Goal: Information Seeking & Learning: Compare options

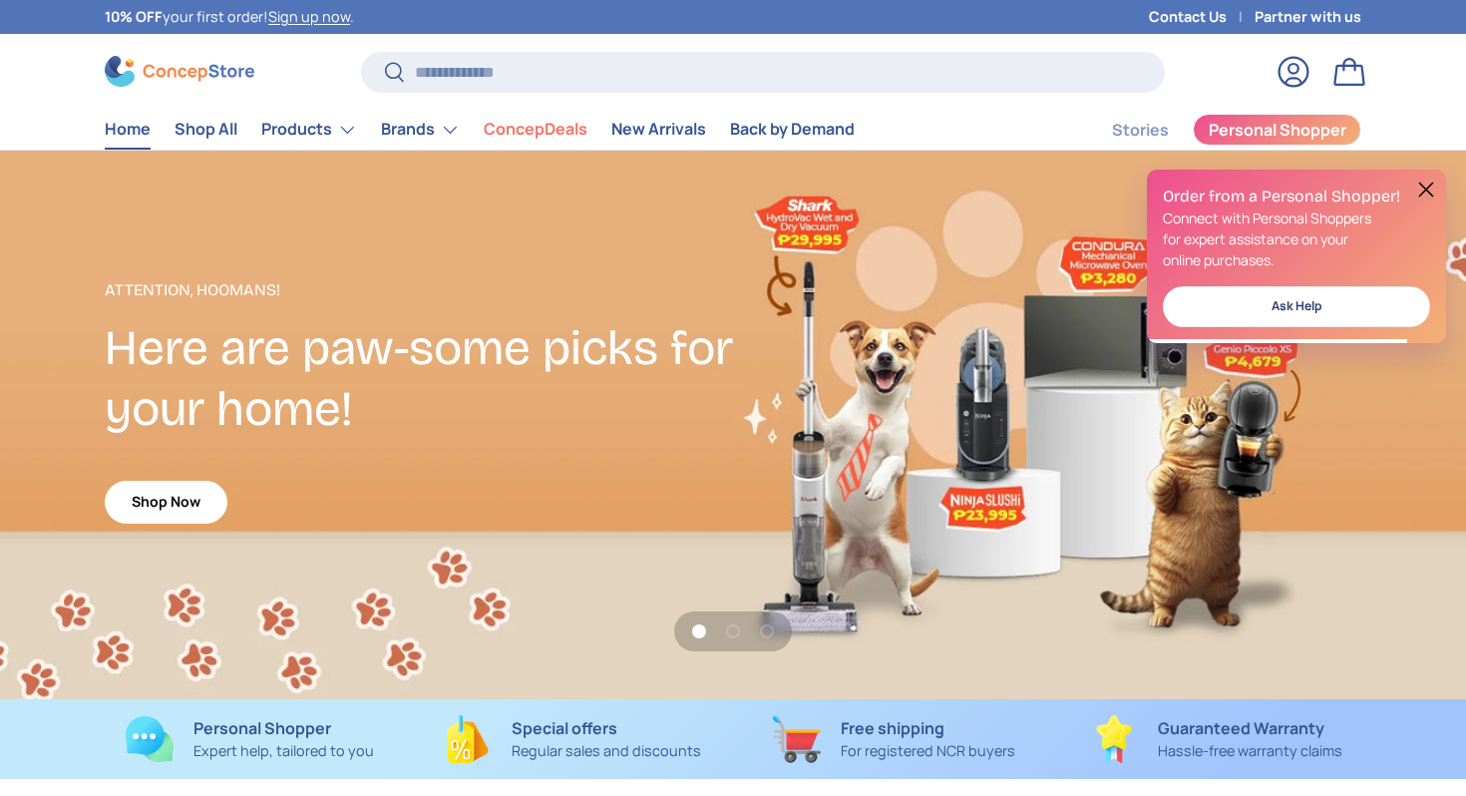
scroll to position [5159, 8155]
click at [559, 74] on input "Search" at bounding box center [763, 72] width 804 height 41
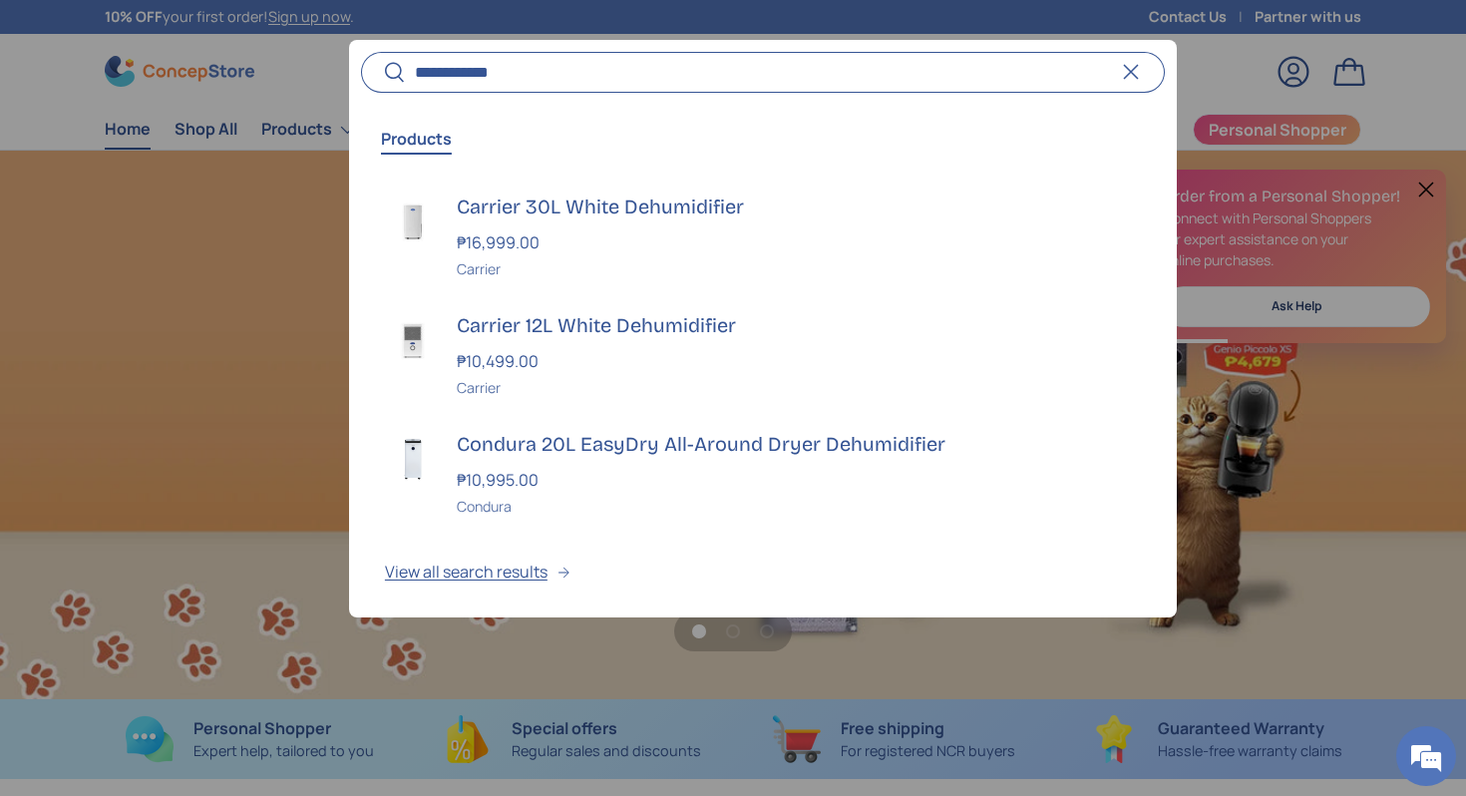
scroll to position [0, 1466]
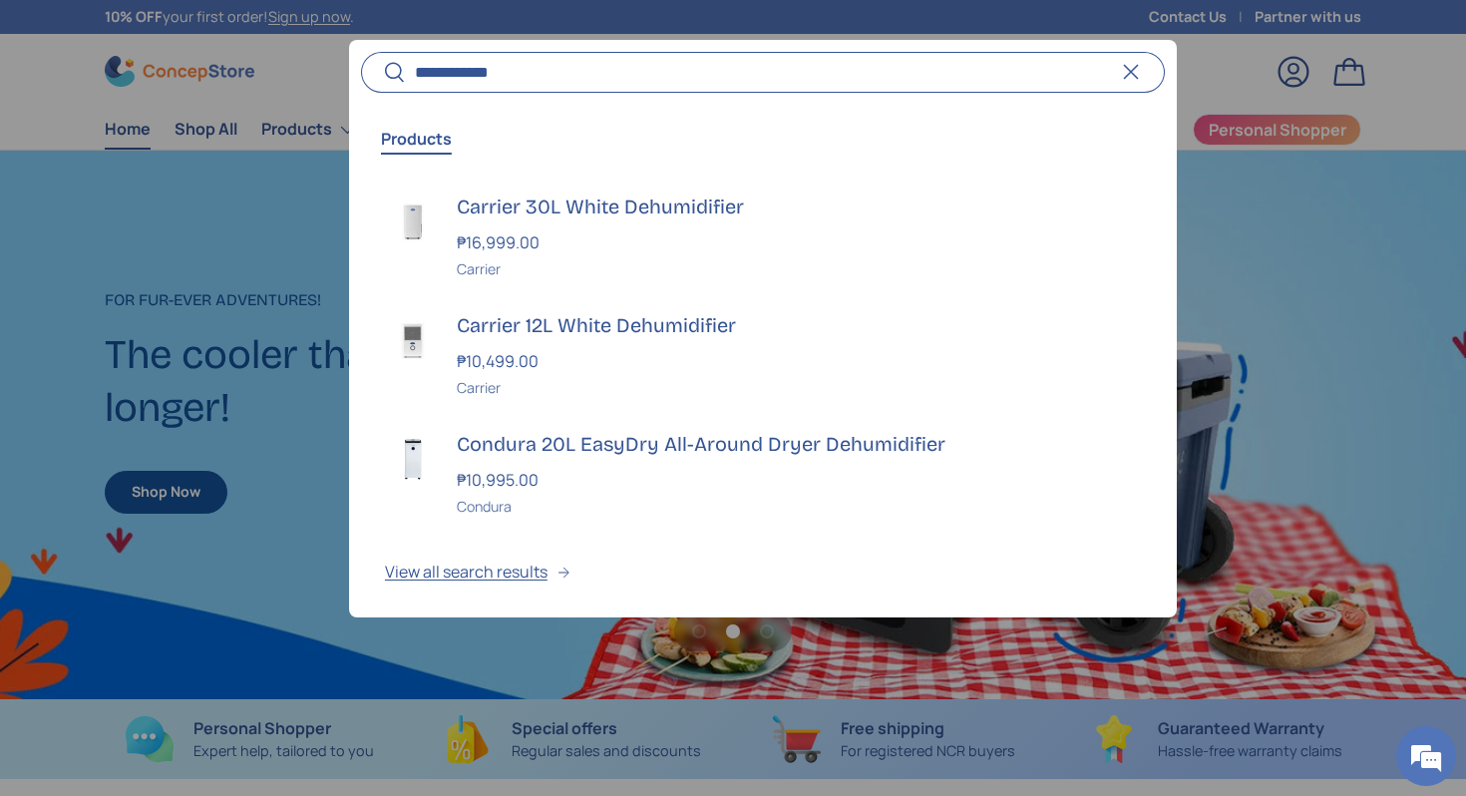
type input "**********"
click at [361, 50] on button "Search" at bounding box center [383, 73] width 45 height 47
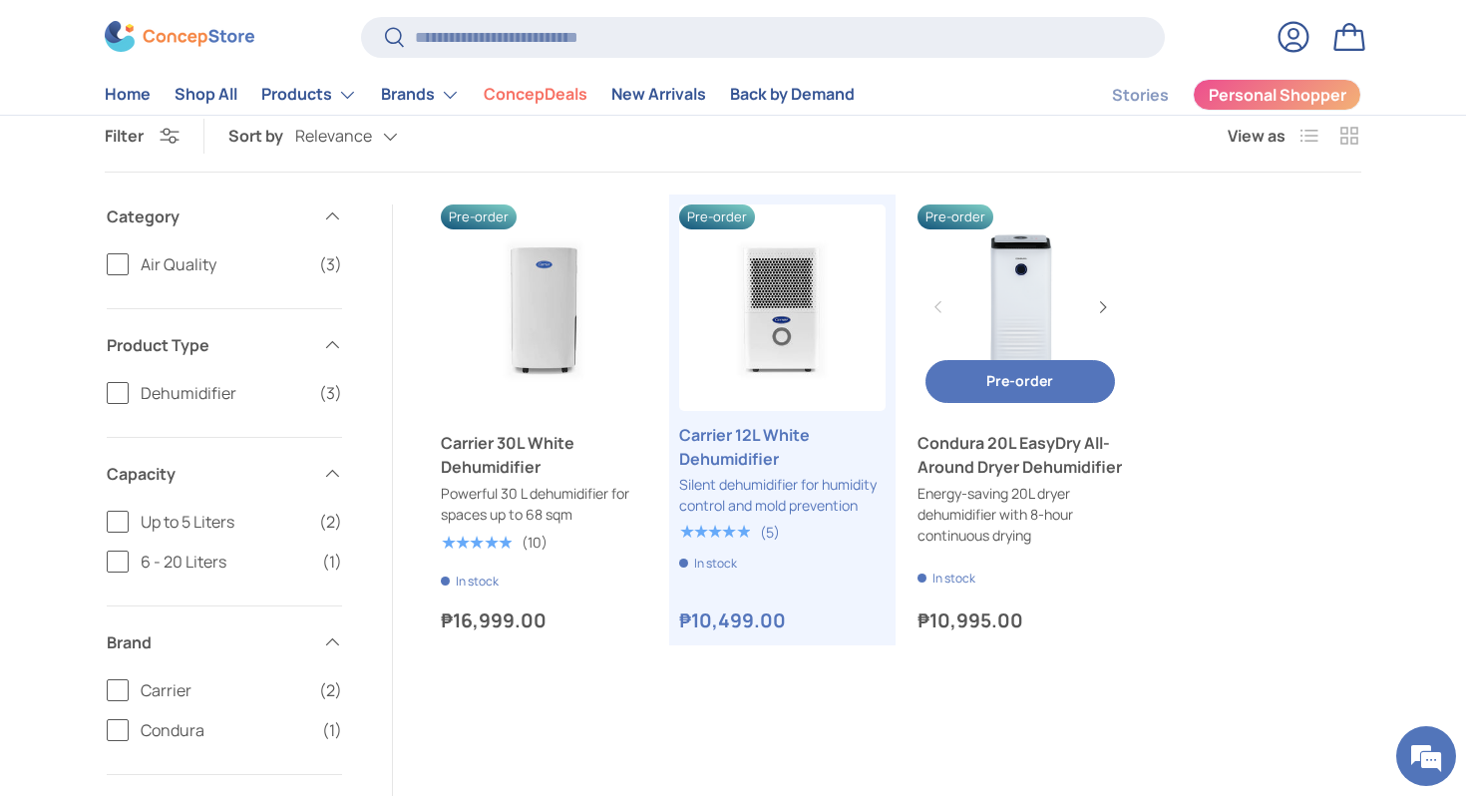
click at [1031, 456] on link "Condura 20L EasyDry All-Around Dryer Dehumidifier" at bounding box center [1021, 455] width 206 height 48
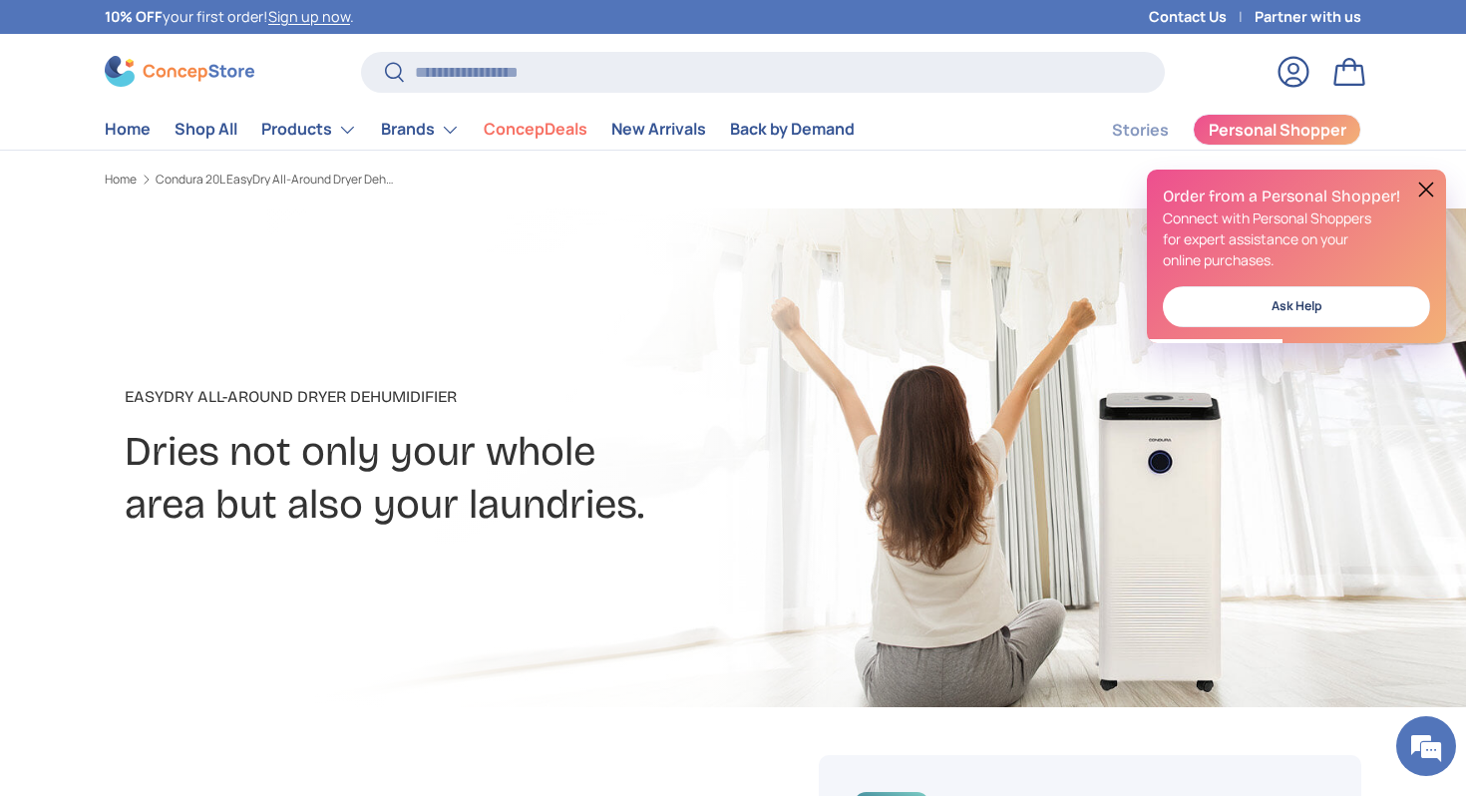
scroll to position [704, 0]
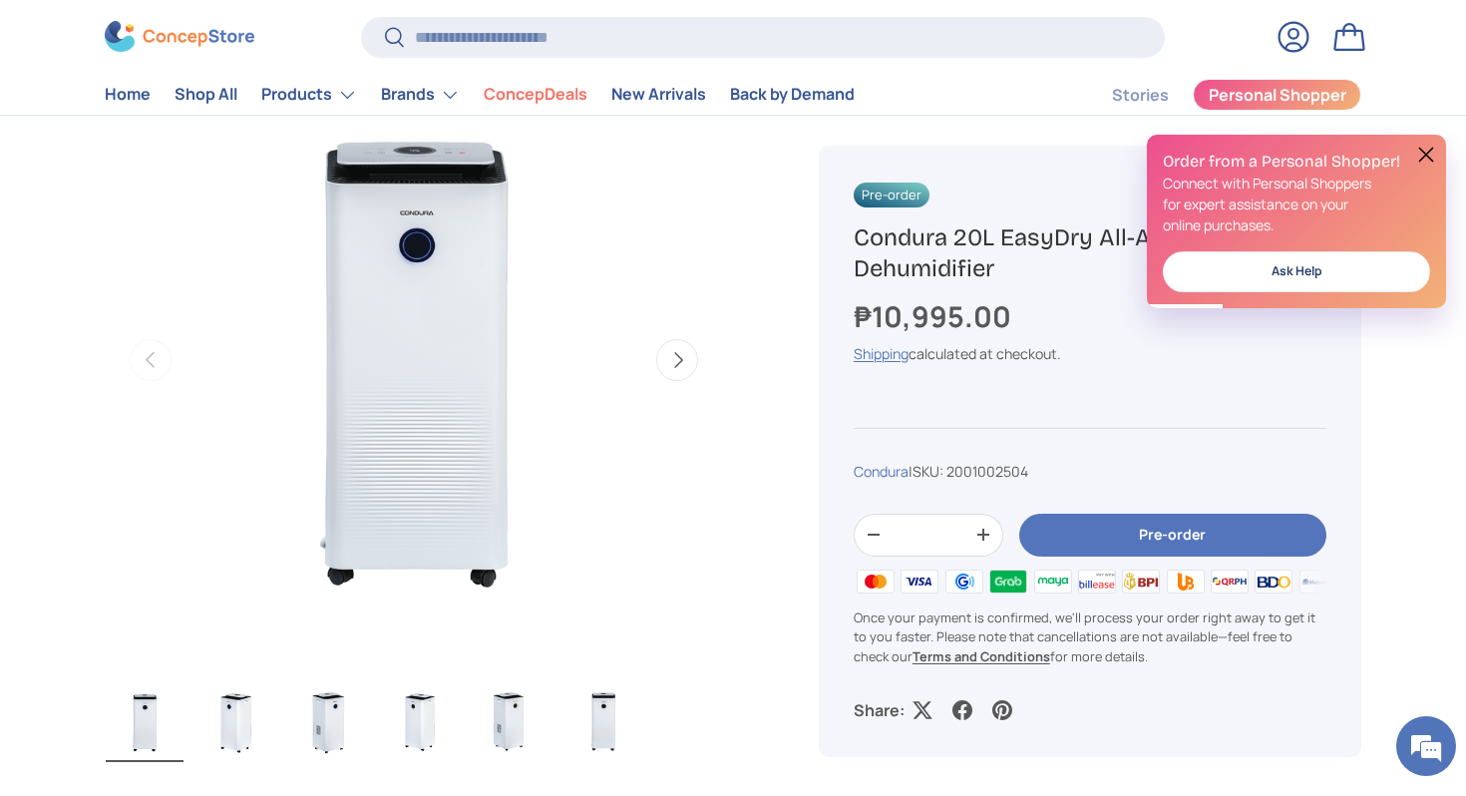
click at [996, 241] on h1 "Condura 20L EasyDry All-Around Dryer Dehumidifier" at bounding box center [1090, 253] width 473 height 62
drag, startPoint x: 1000, startPoint y: 269, endPoint x: 850, endPoint y: 241, distance: 153.2
click at [851, 242] on div "Pre-order Condura 20L EasyDry All-Around Dryer Dehumidifier ₱10,995.00 Unit pri…" at bounding box center [1090, 451] width 543 height 611
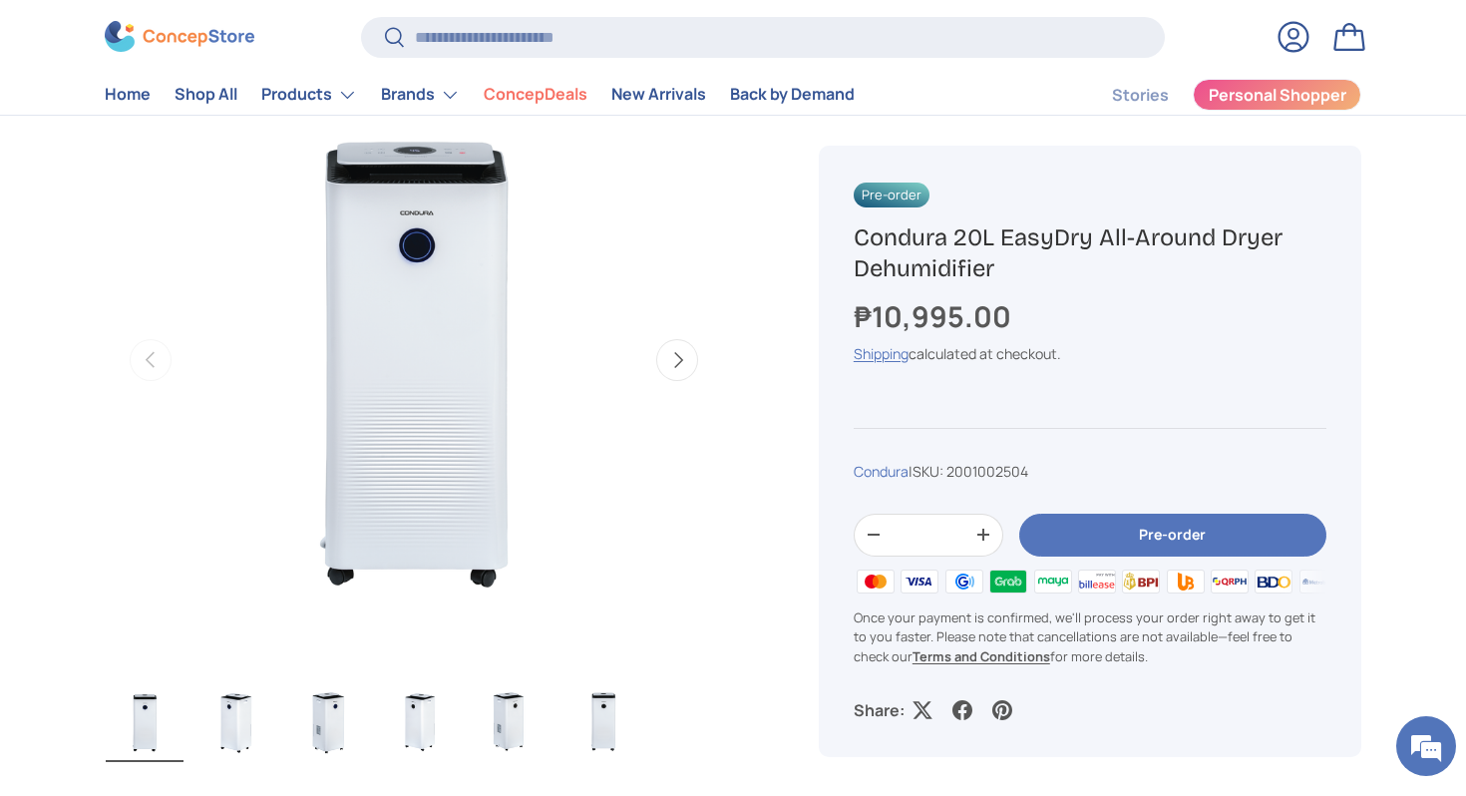
click at [676, 368] on button "Next" at bounding box center [677, 360] width 42 height 42
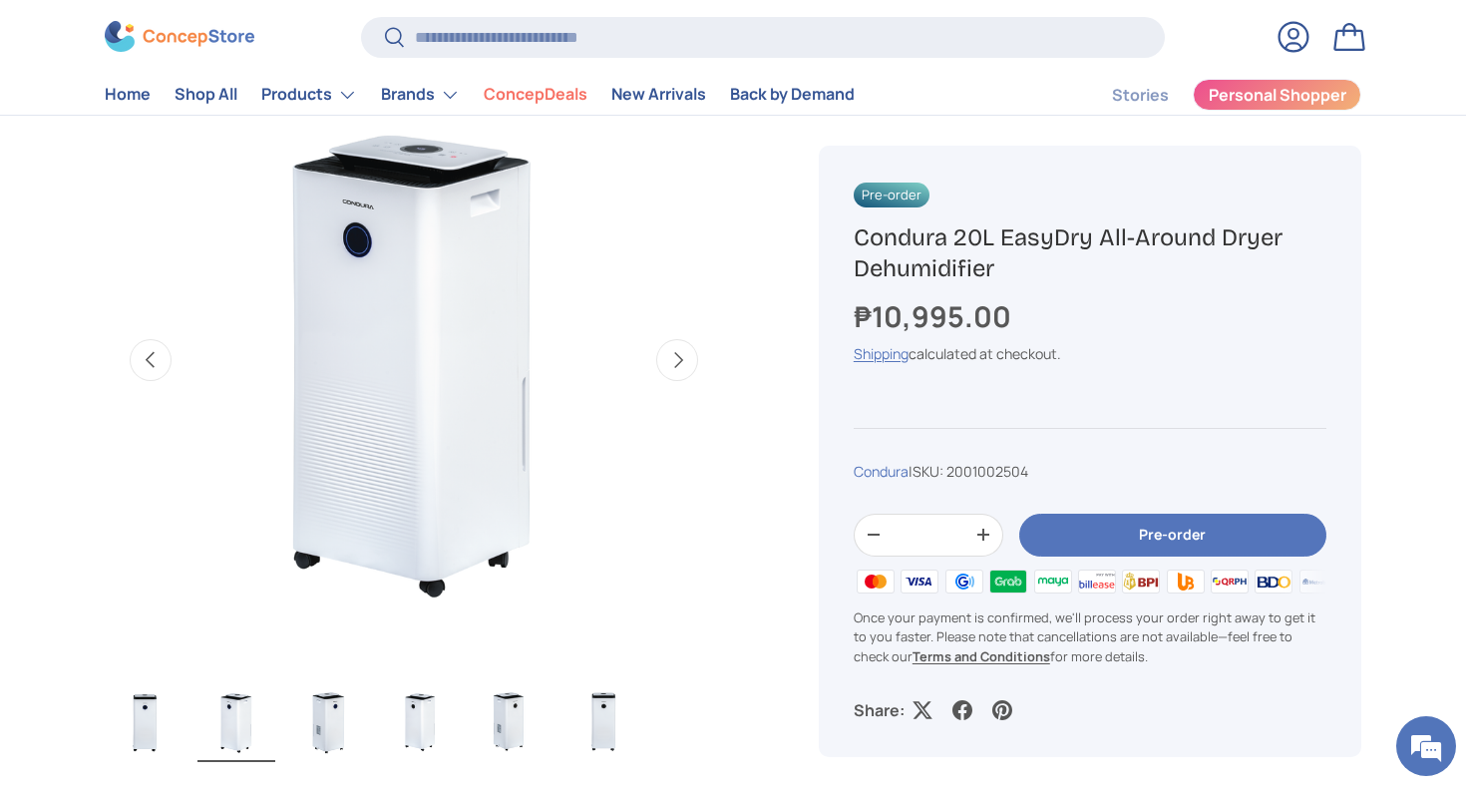
click at [676, 368] on button "Next" at bounding box center [677, 360] width 42 height 42
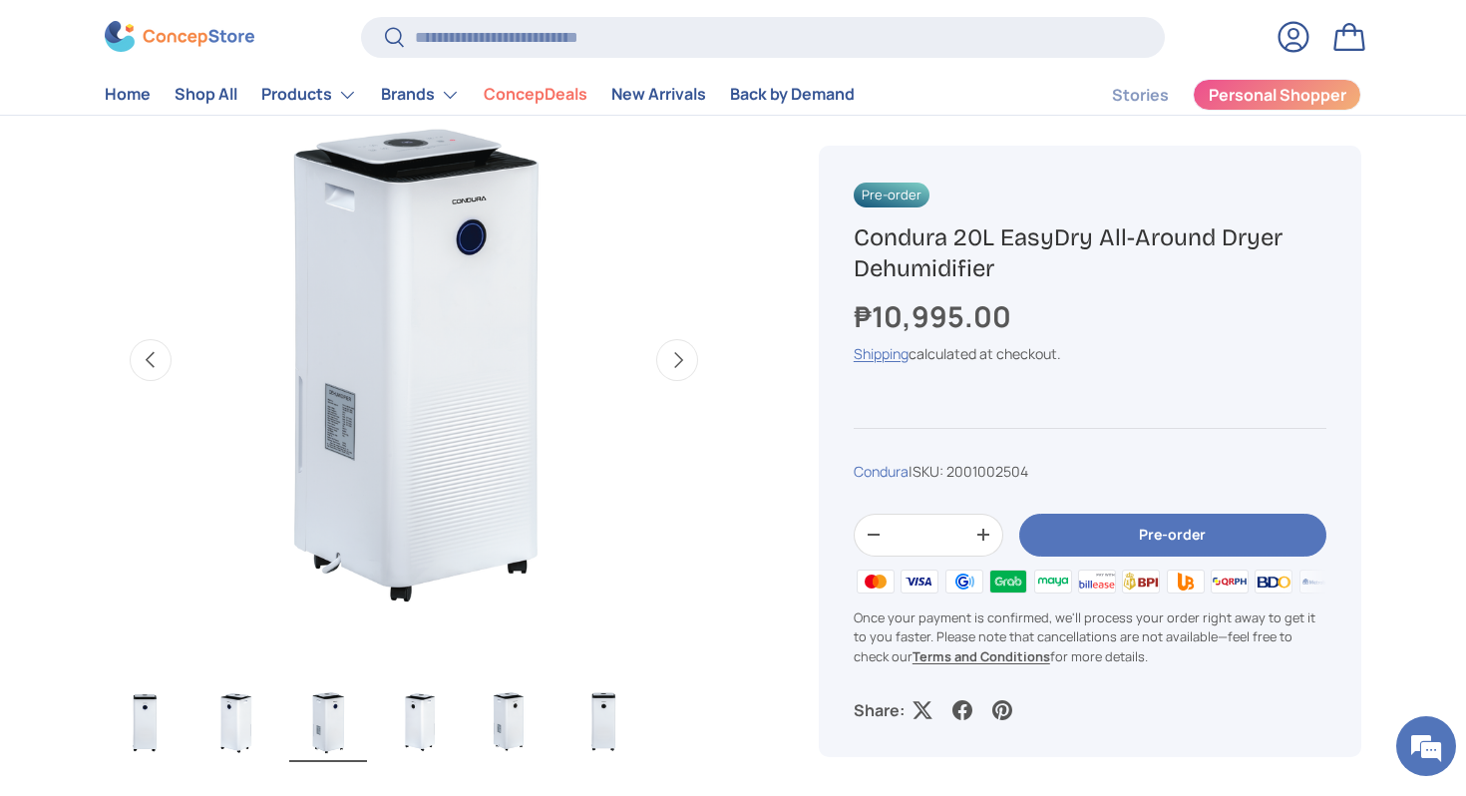
click at [676, 368] on button "Next" at bounding box center [677, 360] width 42 height 42
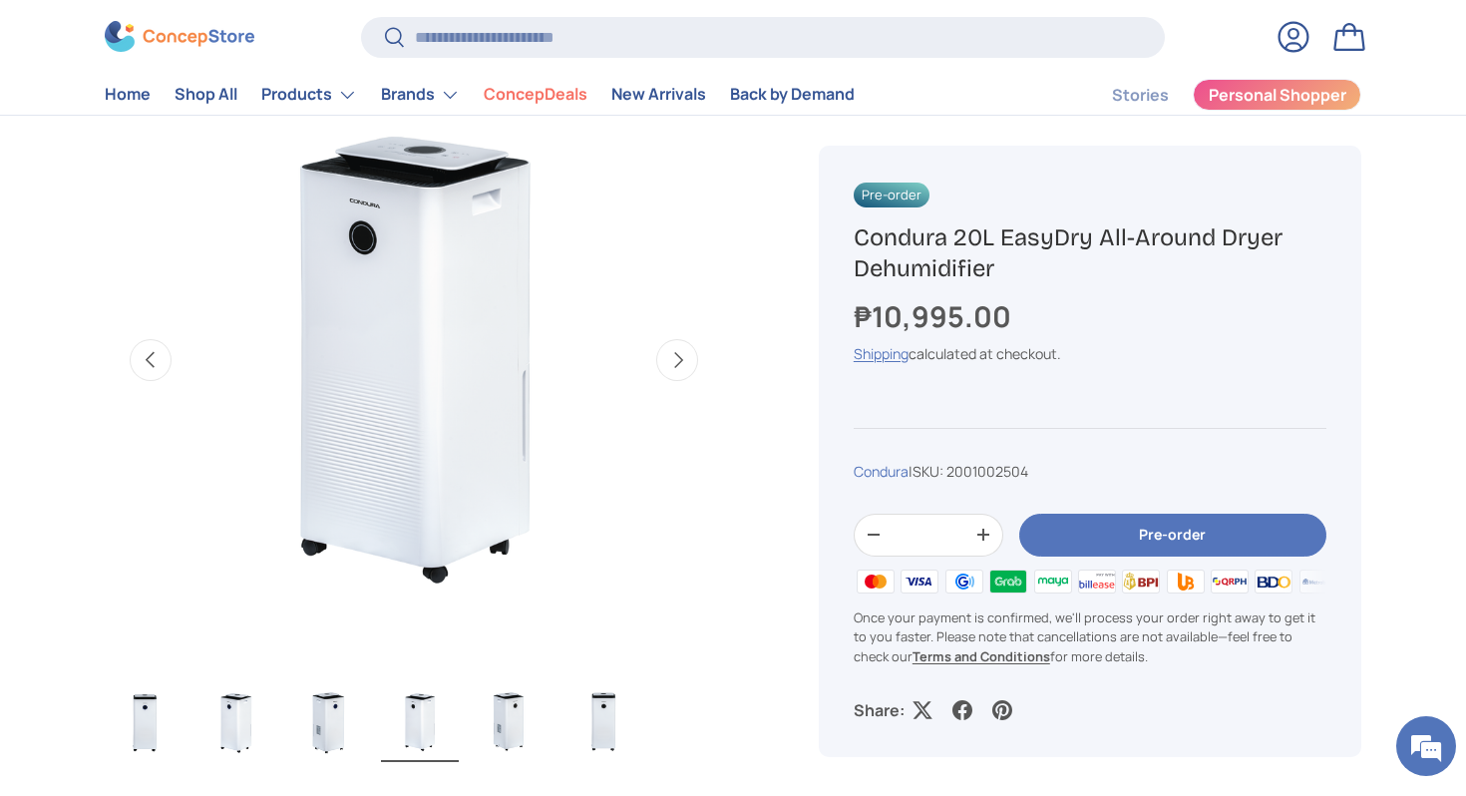
click at [676, 368] on button "Next" at bounding box center [677, 360] width 42 height 42
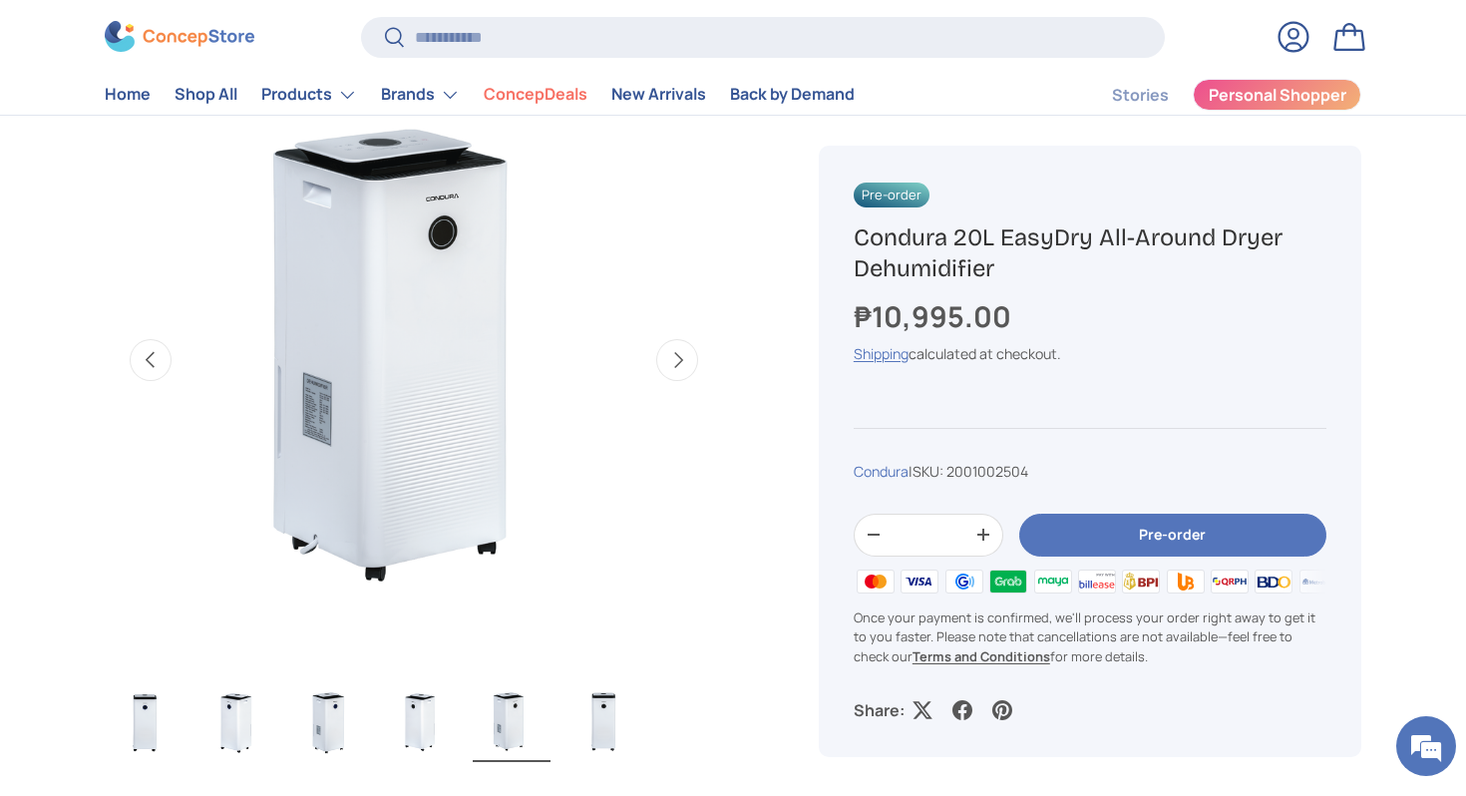
click at [676, 368] on button "Next" at bounding box center [677, 360] width 42 height 42
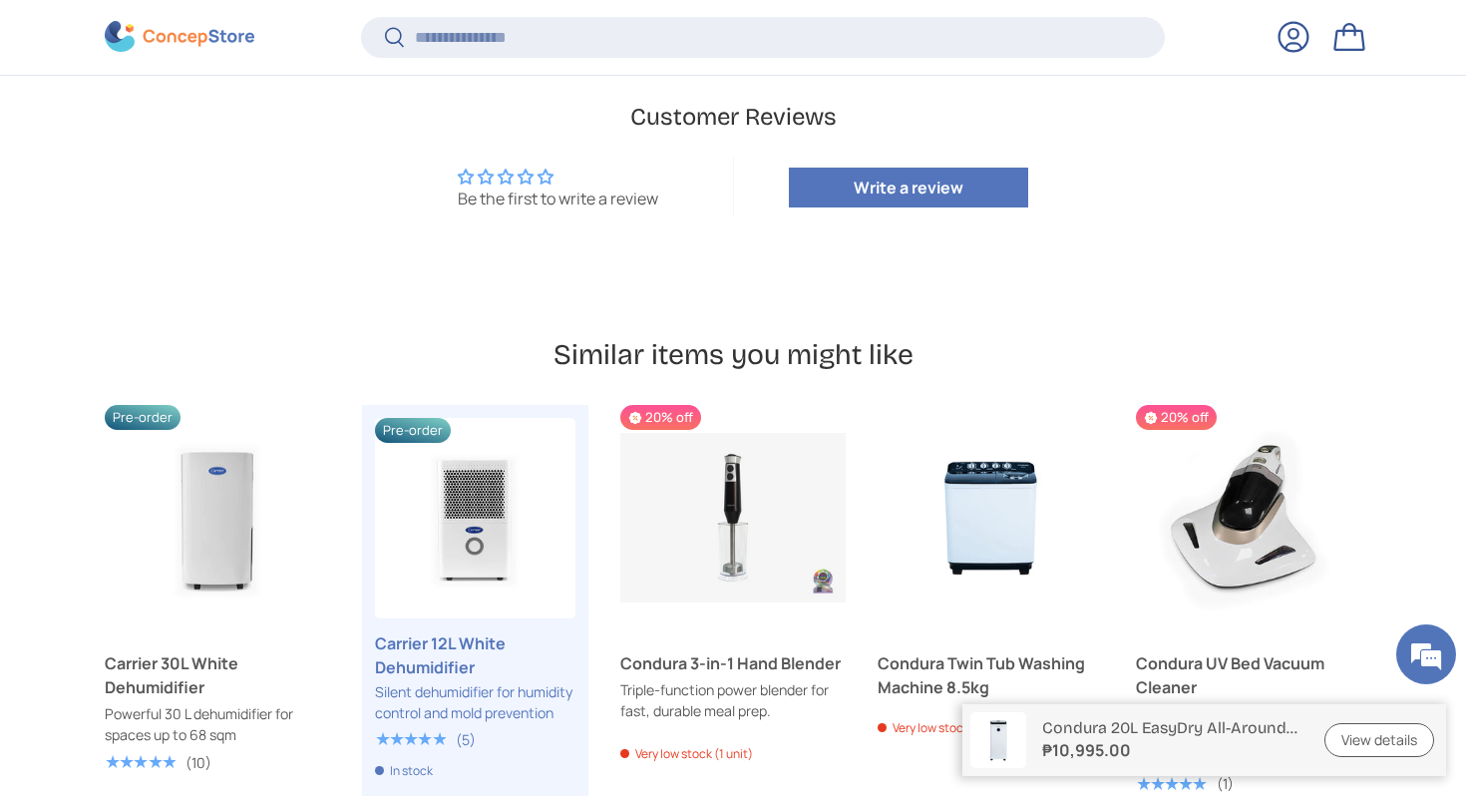
scroll to position [4912, 0]
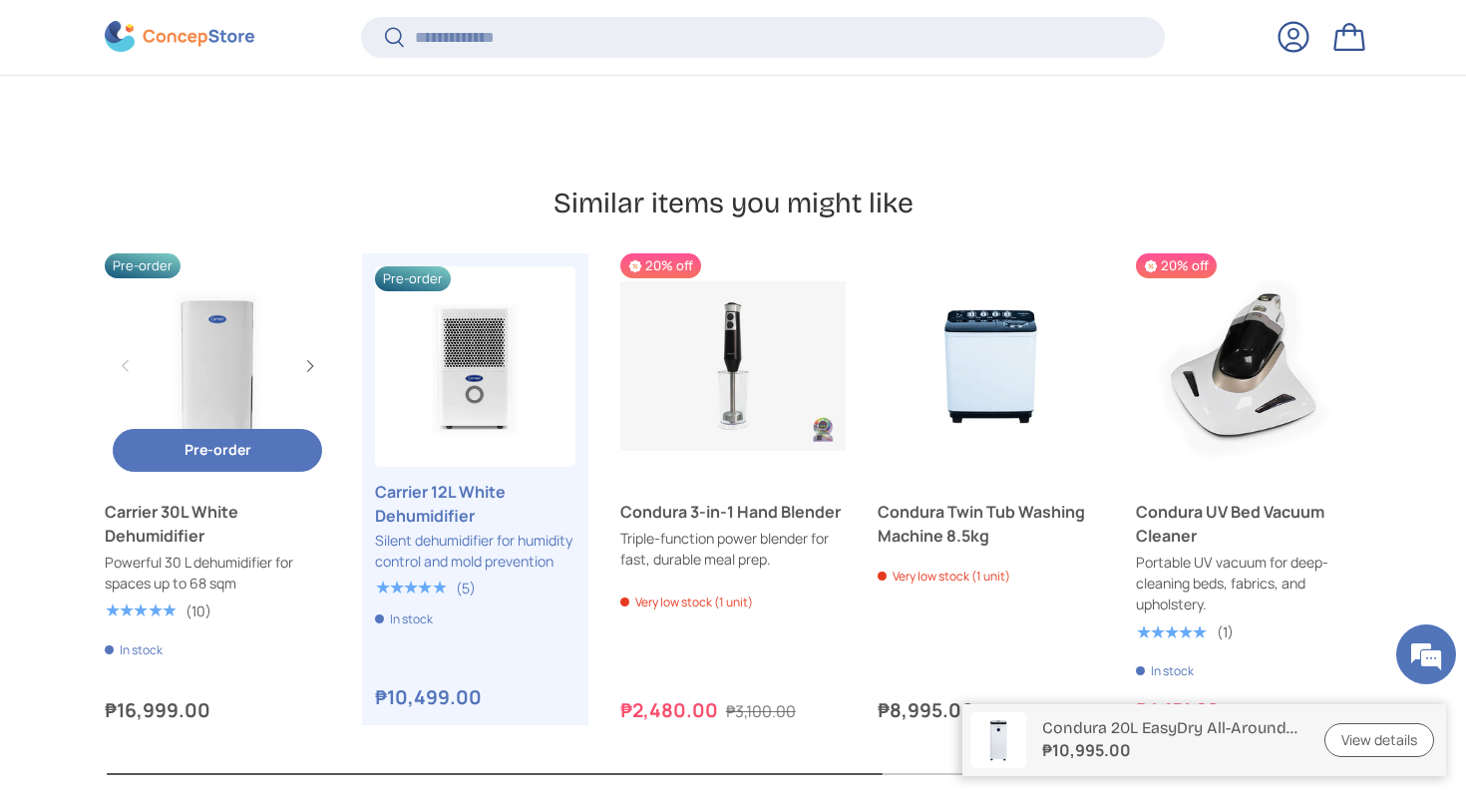
click at [246, 344] on link "Carrier 30L White Dehumidifier" at bounding box center [217, 365] width 225 height 225
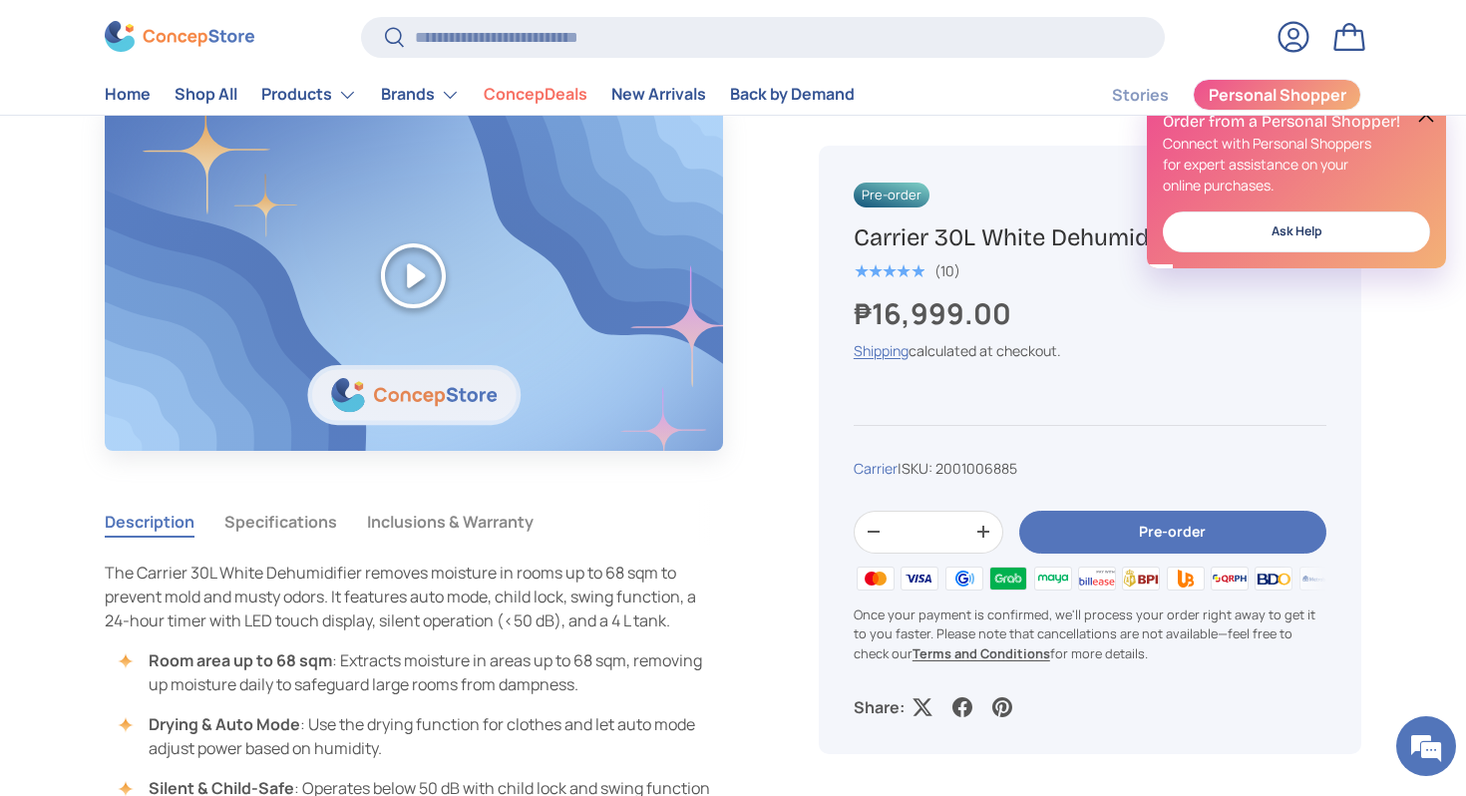
scroll to position [1416, 0]
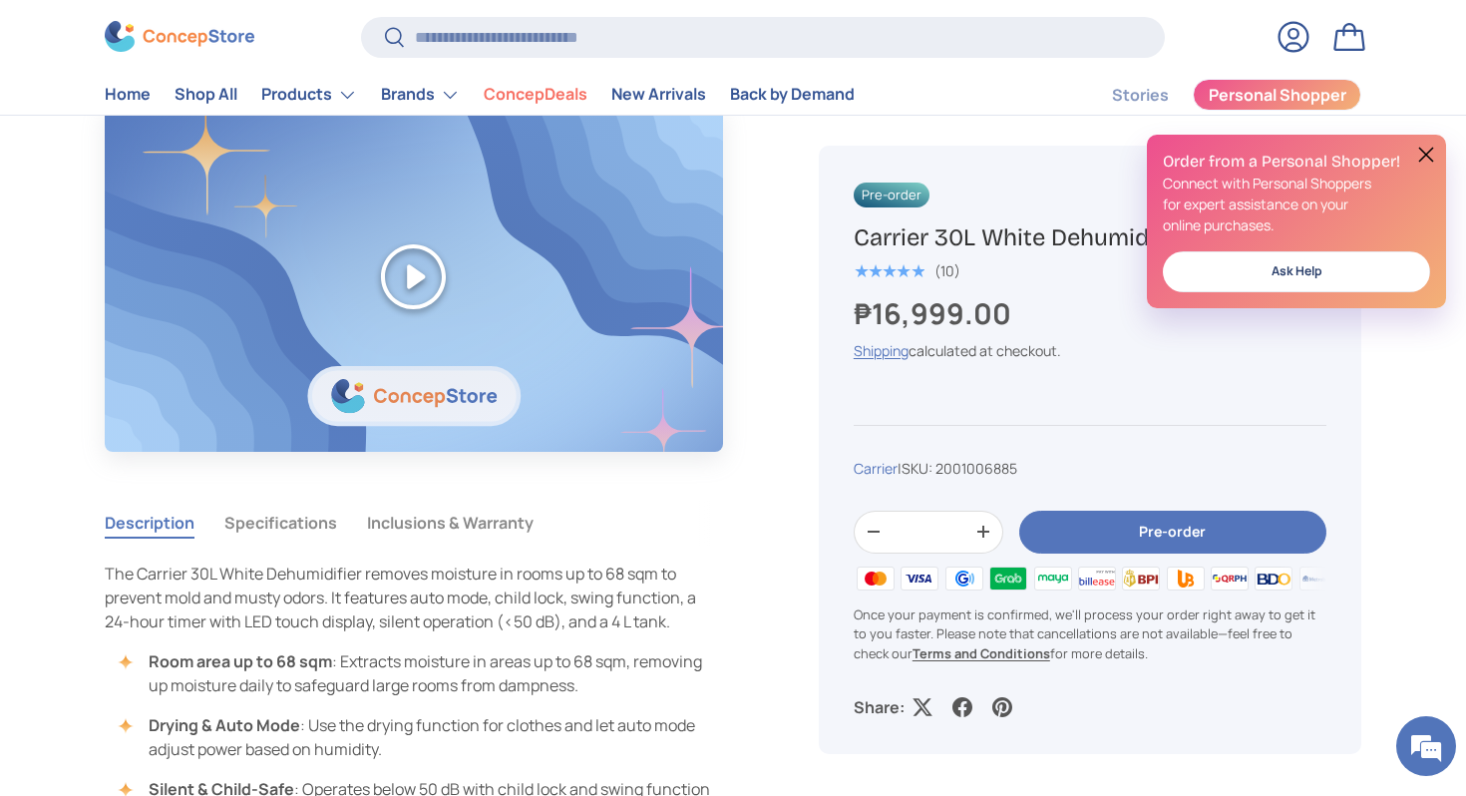
click at [433, 243] on button "Play" at bounding box center [414, 277] width 618 height 346
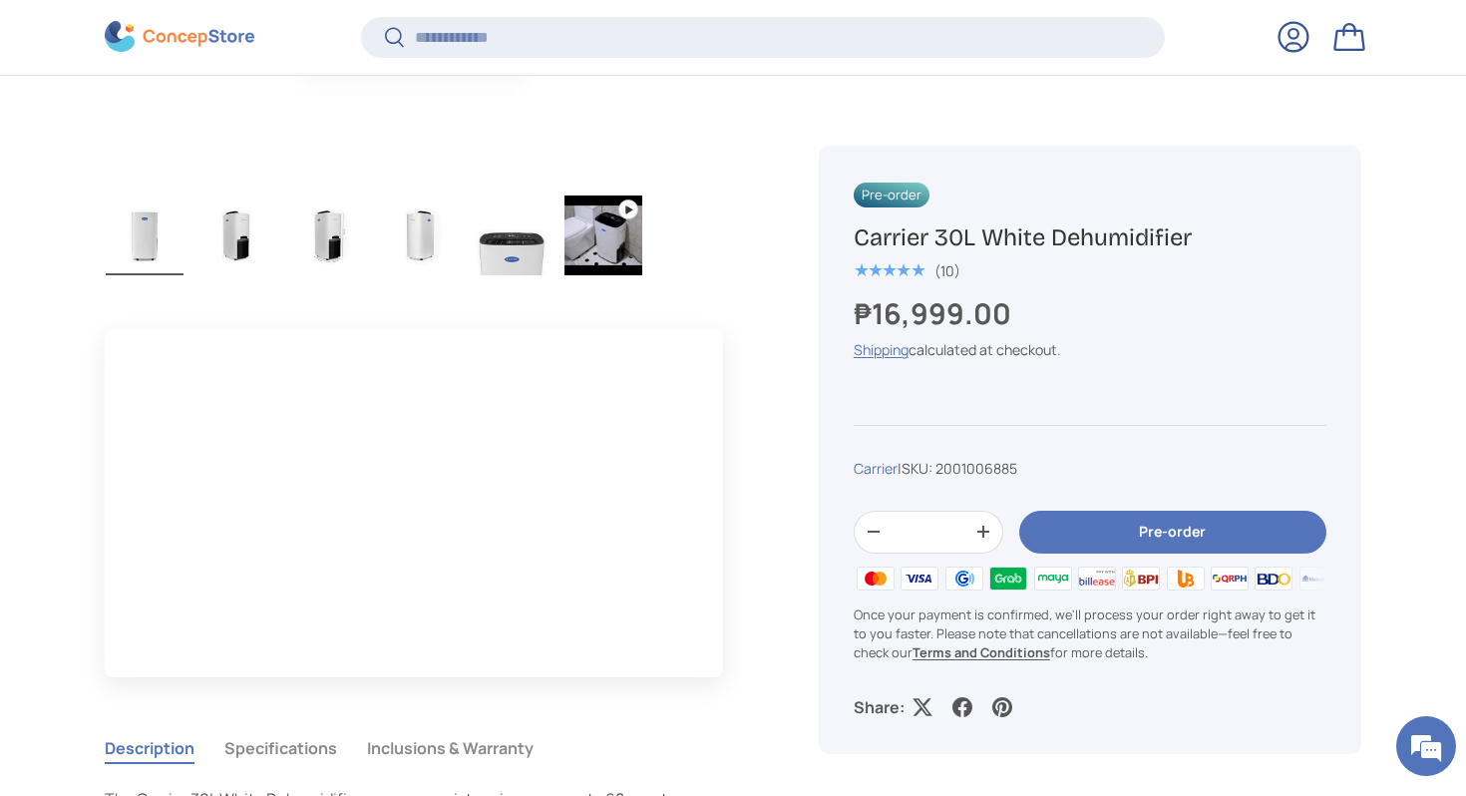
scroll to position [1274, 0]
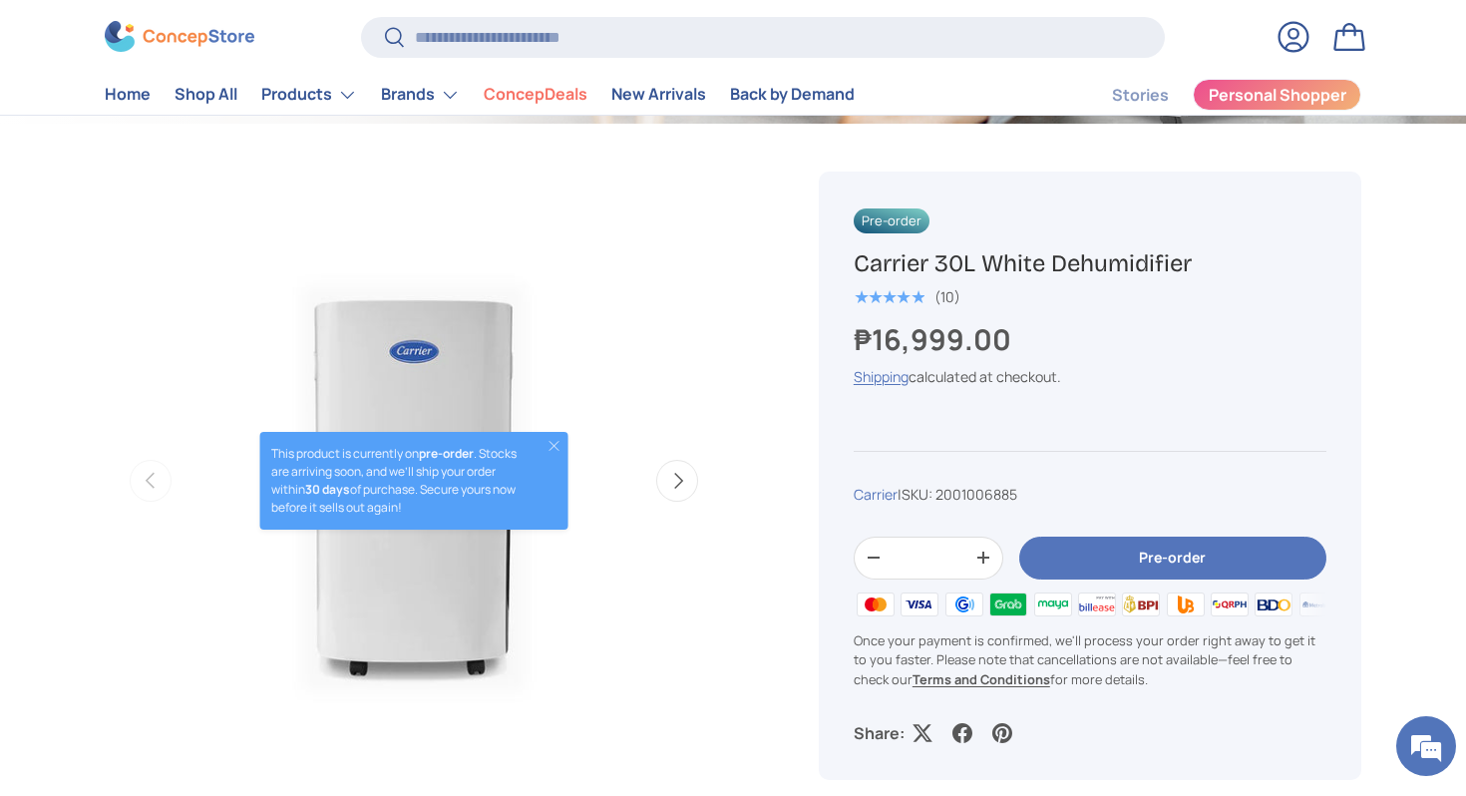
scroll to position [584, 0]
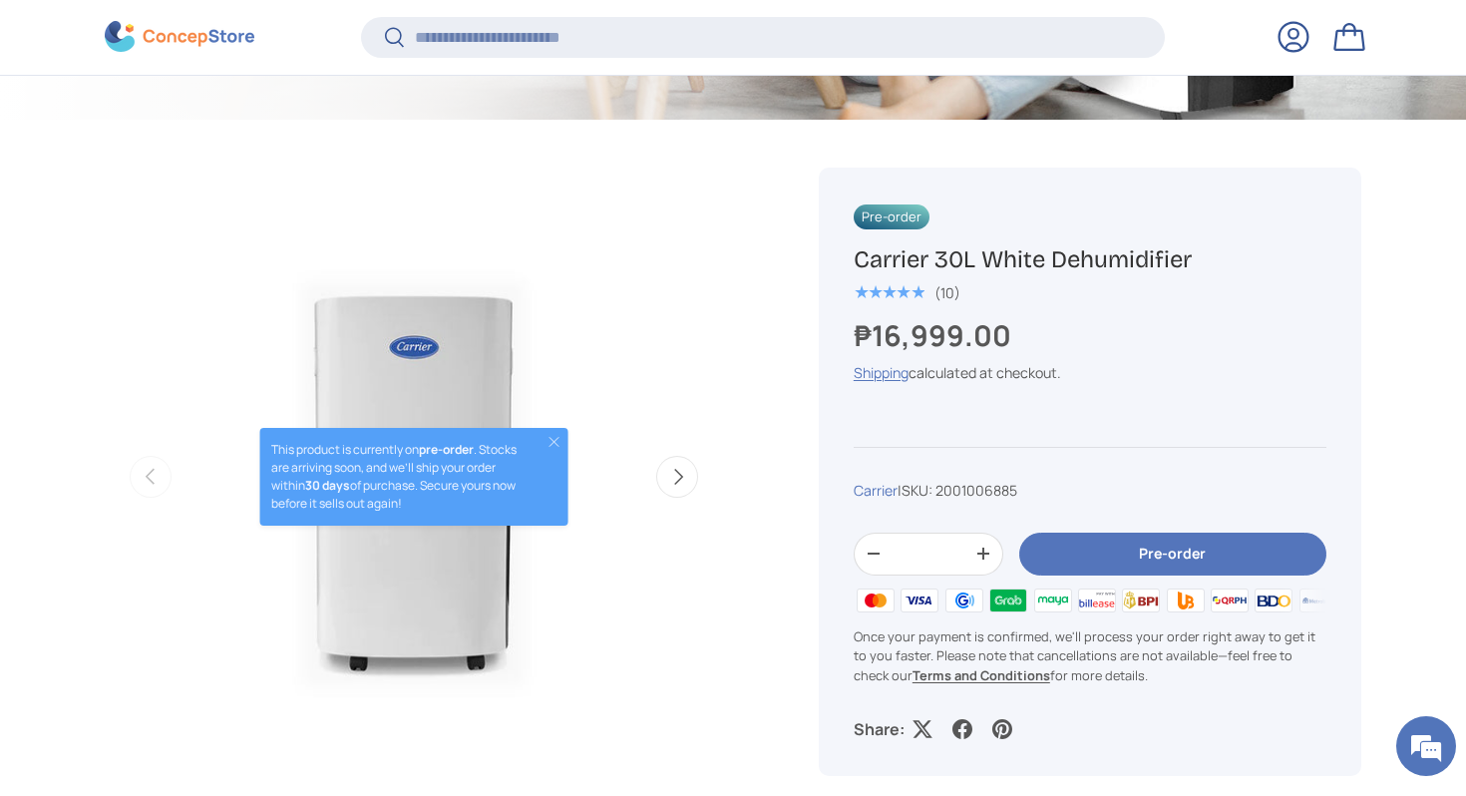
click at [661, 471] on button "Next" at bounding box center [677, 477] width 42 height 42
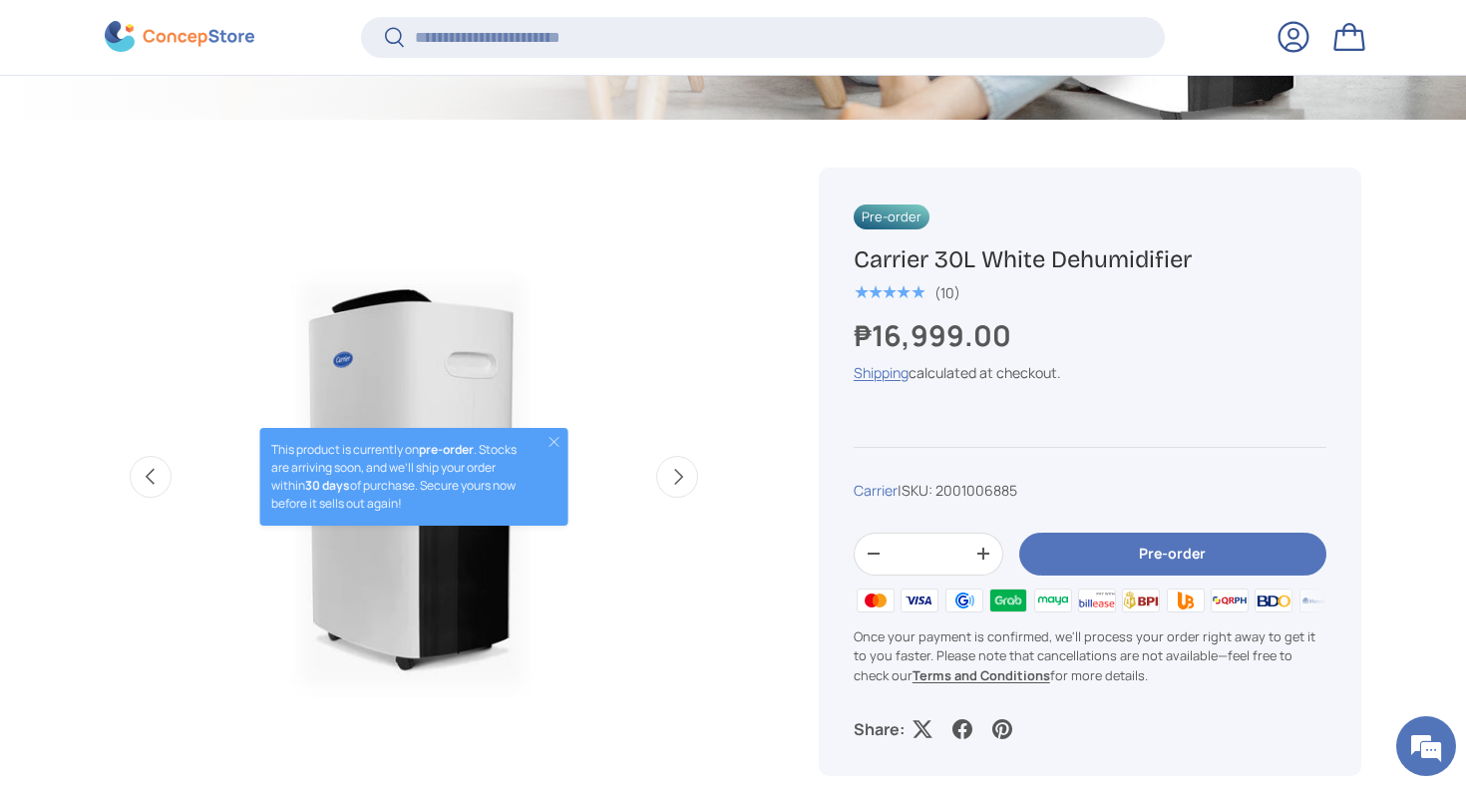
click at [661, 471] on button "Next" at bounding box center [677, 477] width 42 height 42
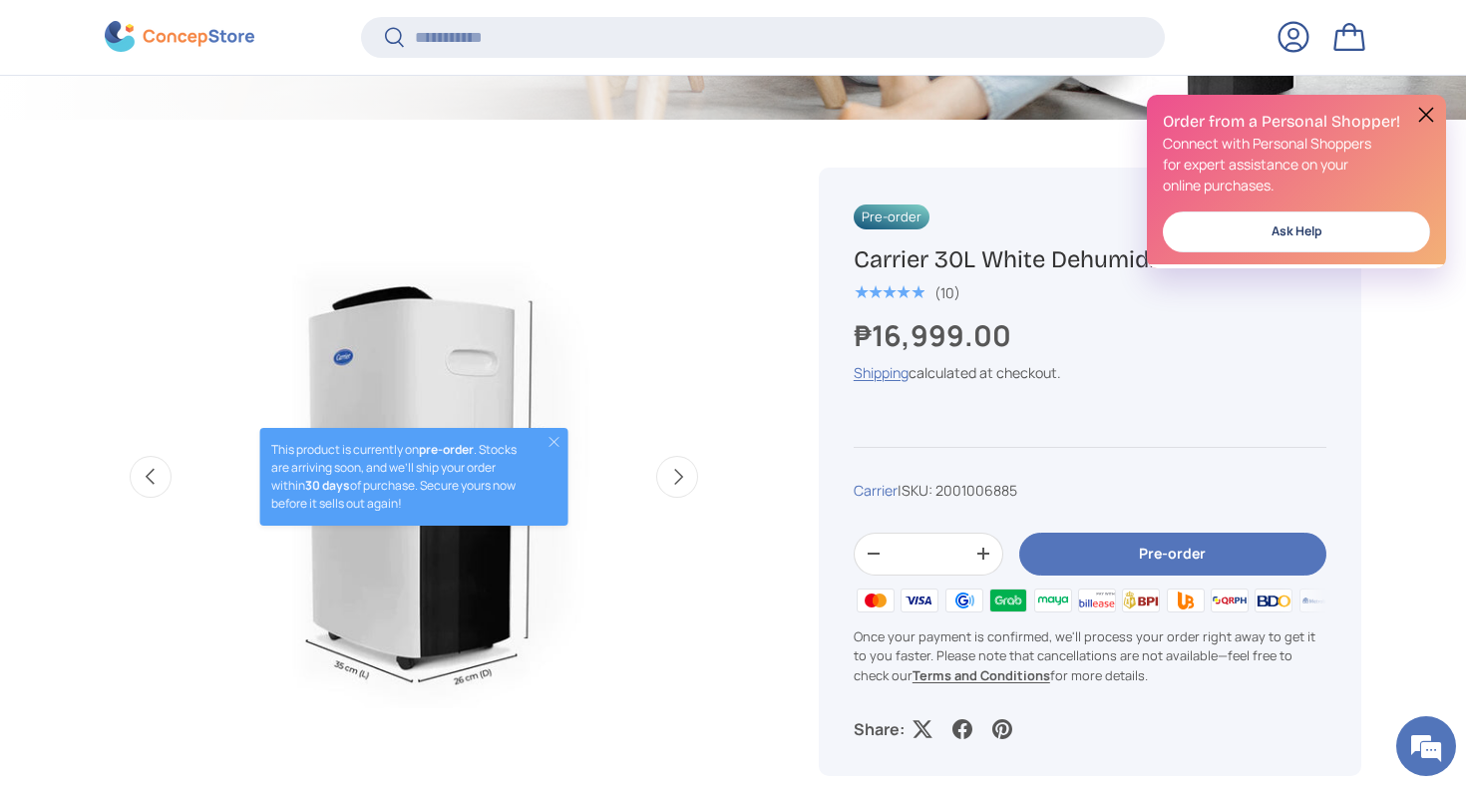
click at [661, 471] on button "Next" at bounding box center [677, 477] width 42 height 42
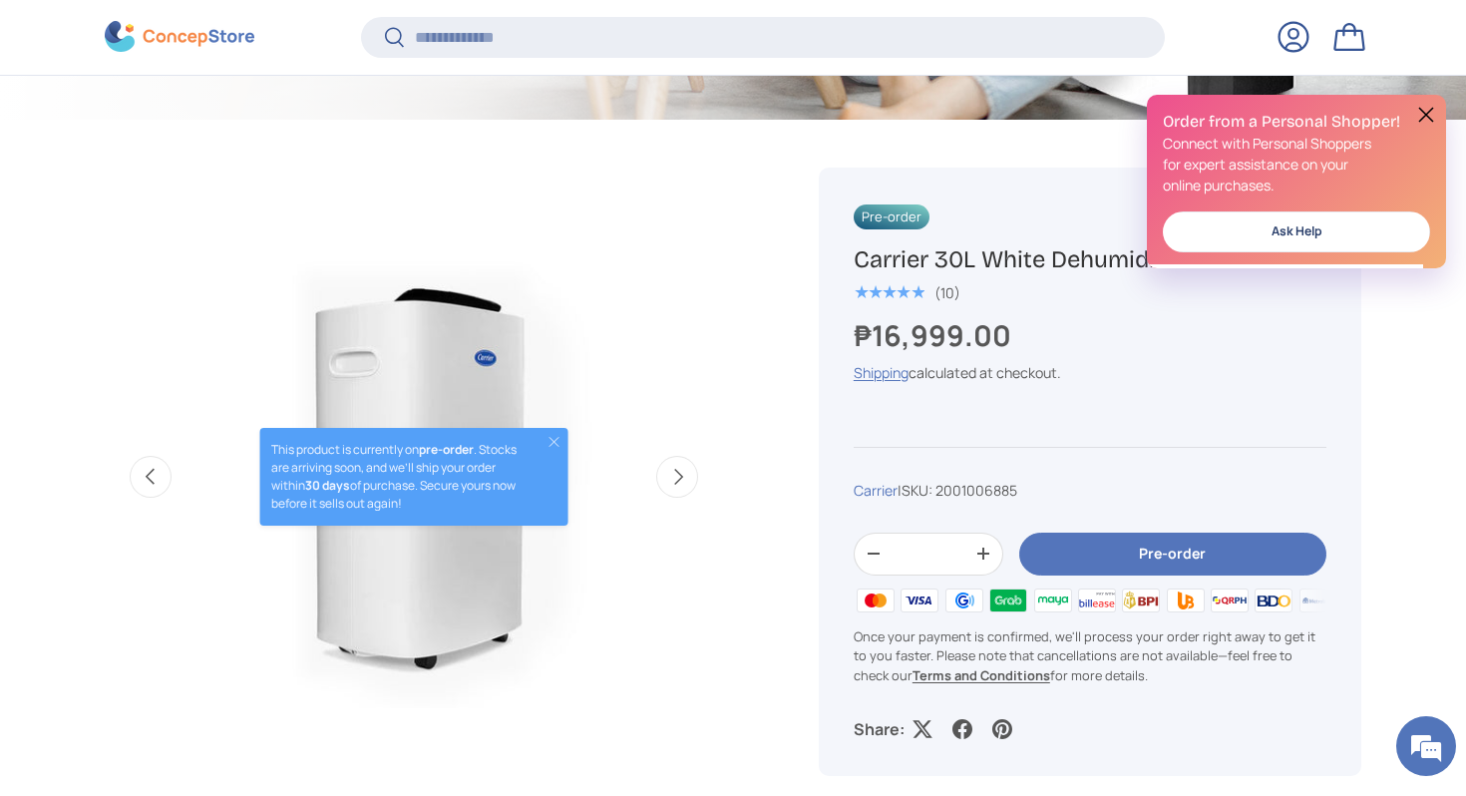
click at [661, 471] on button "Next" at bounding box center [677, 477] width 42 height 42
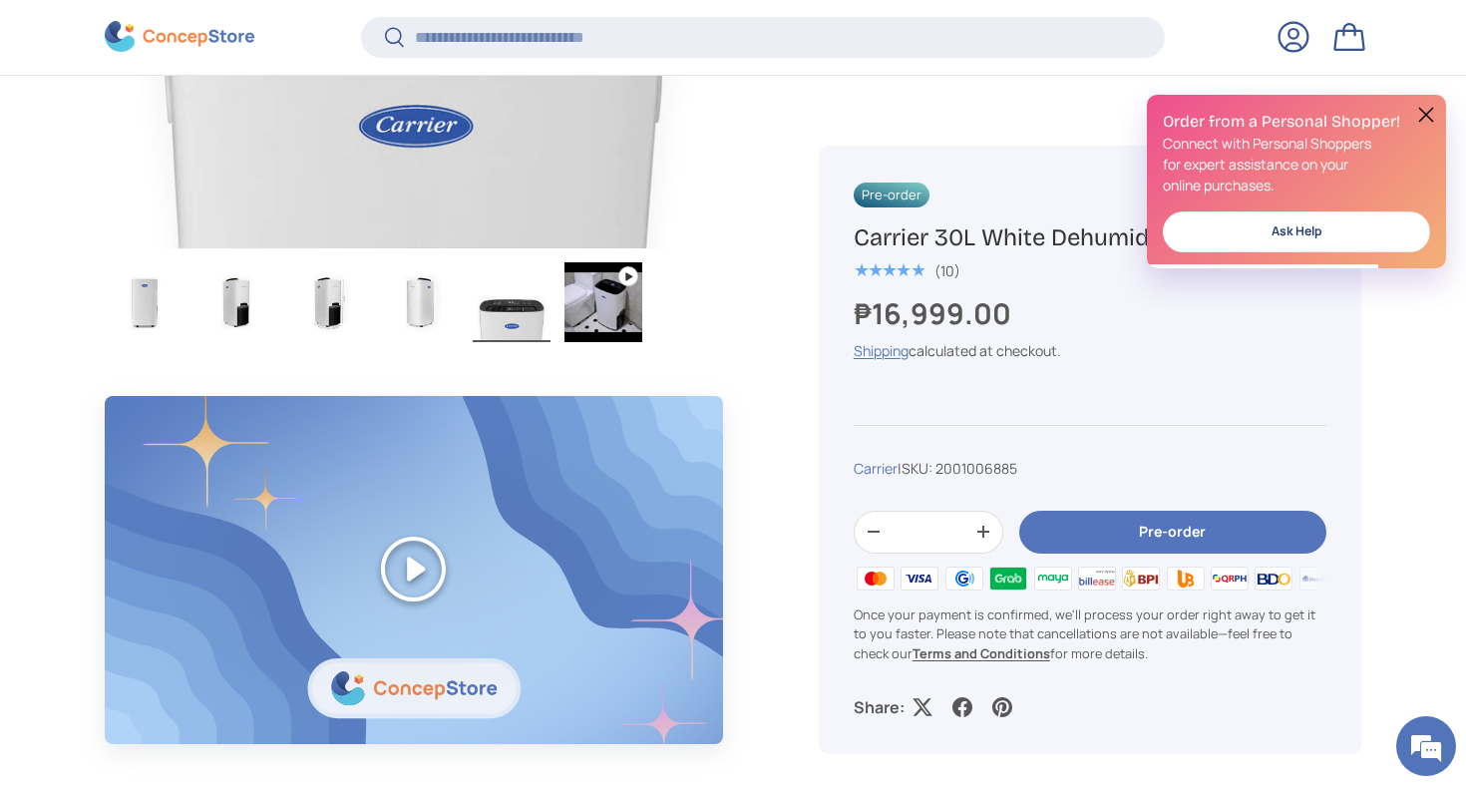
scroll to position [1205, 0]
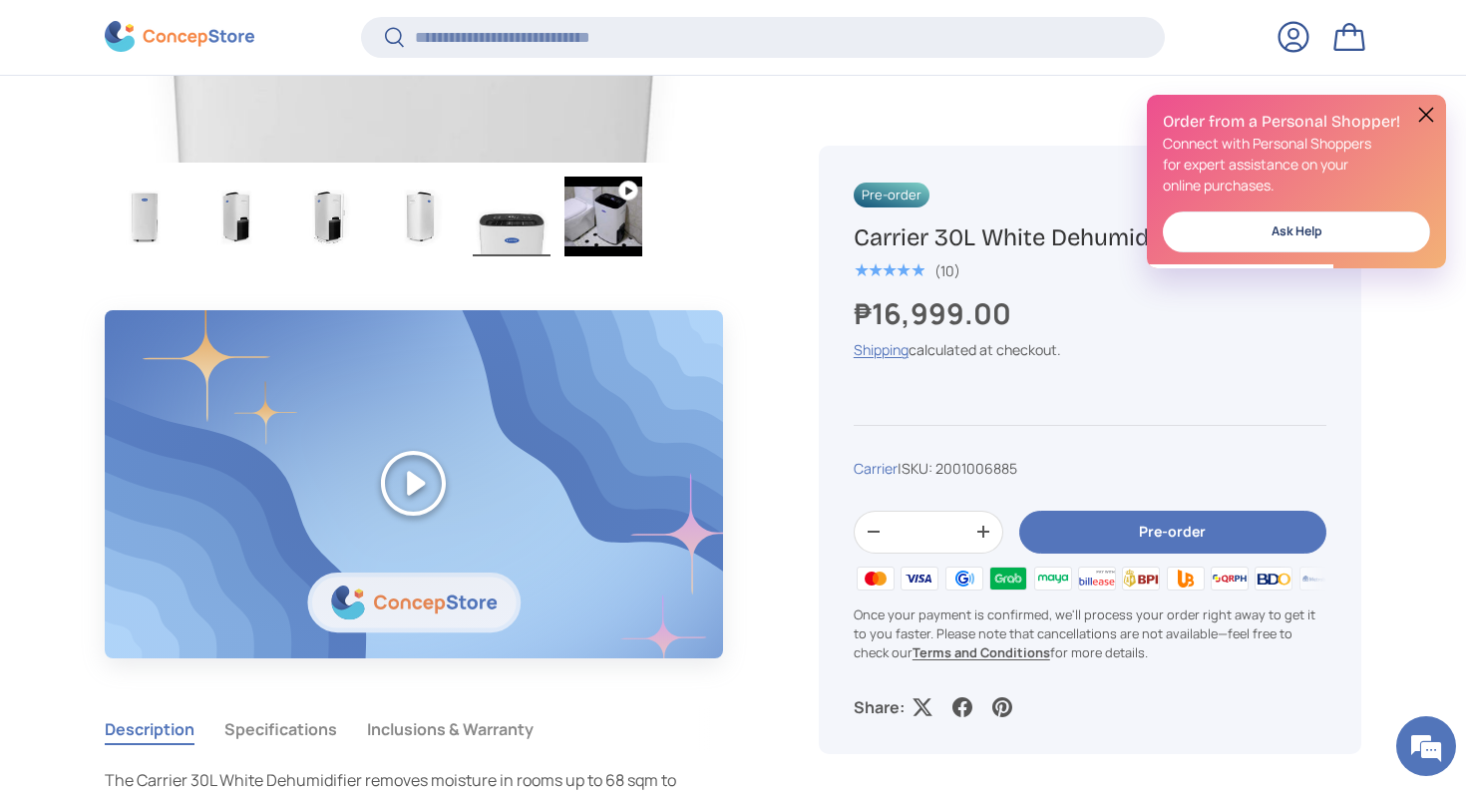
click at [611, 234] on img "Gallery Viewer" at bounding box center [604, 217] width 78 height 80
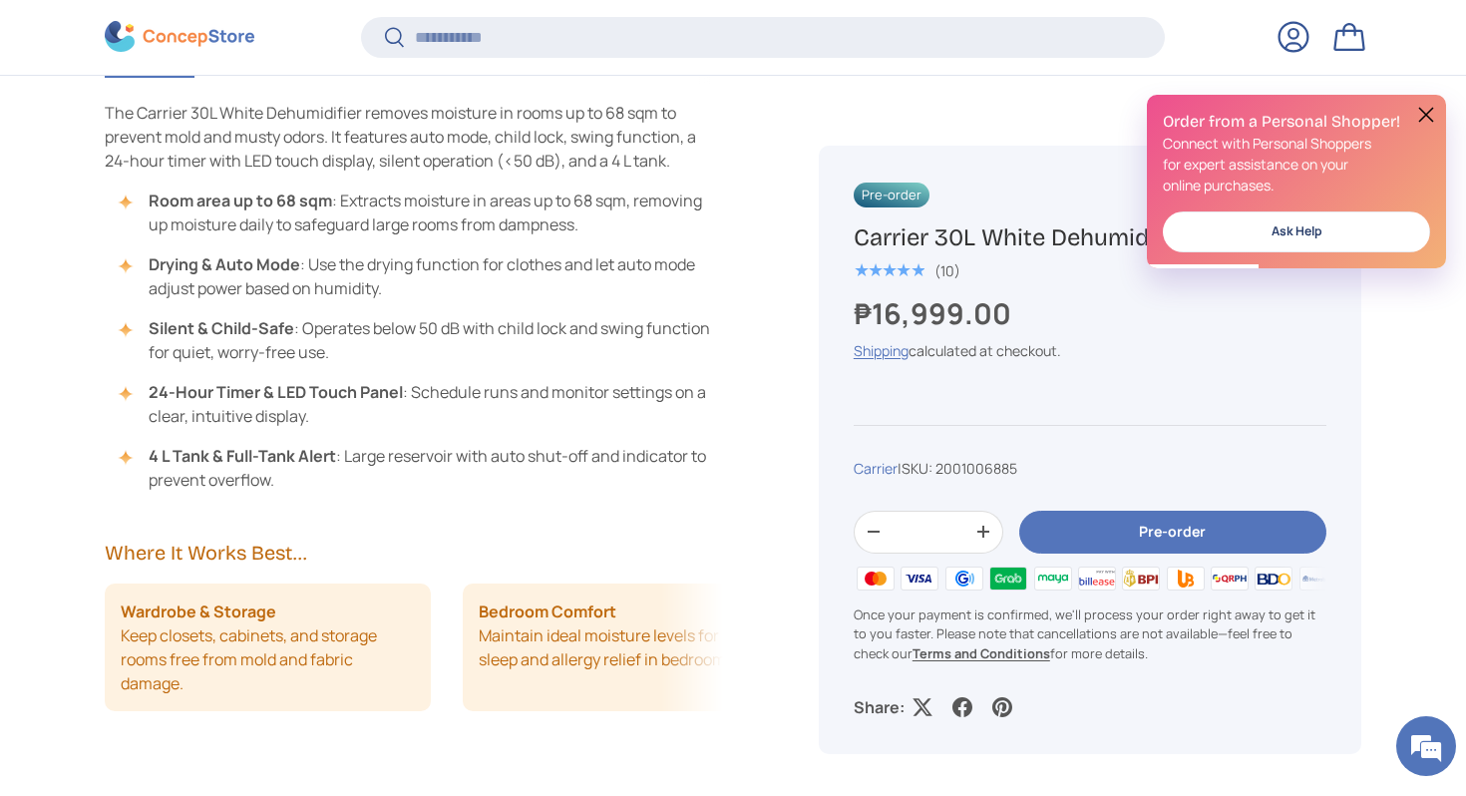
scroll to position [2036, 0]
